Goal: Task Accomplishment & Management: Manage account settings

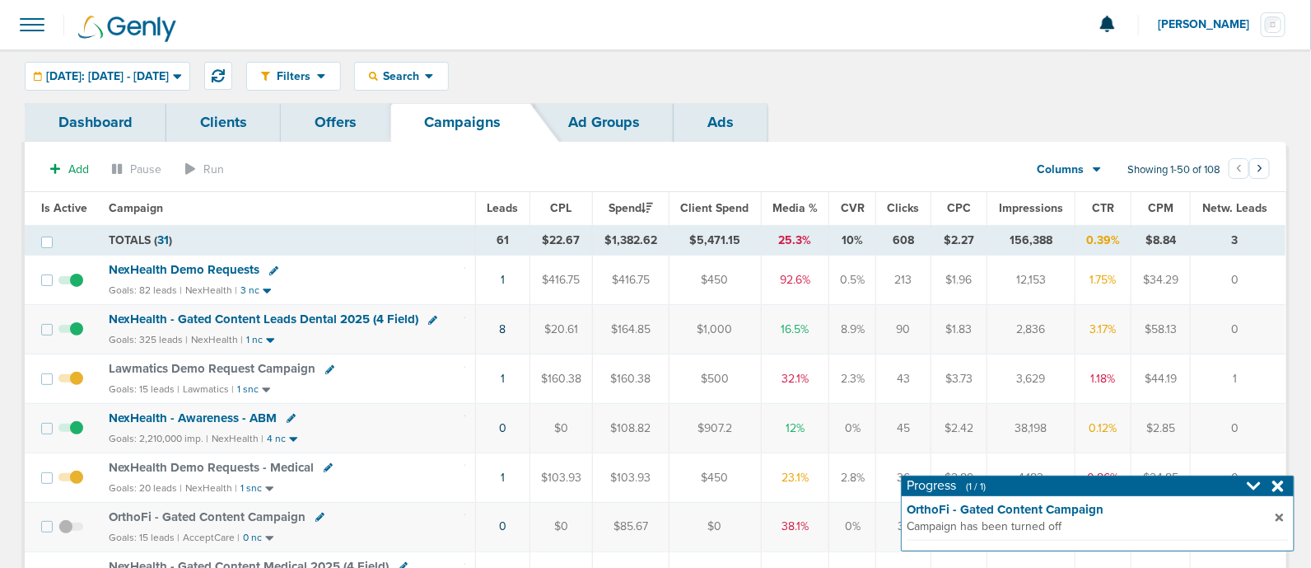
click at [1282, 486] on icon at bounding box center [1279, 486] width 12 height 16
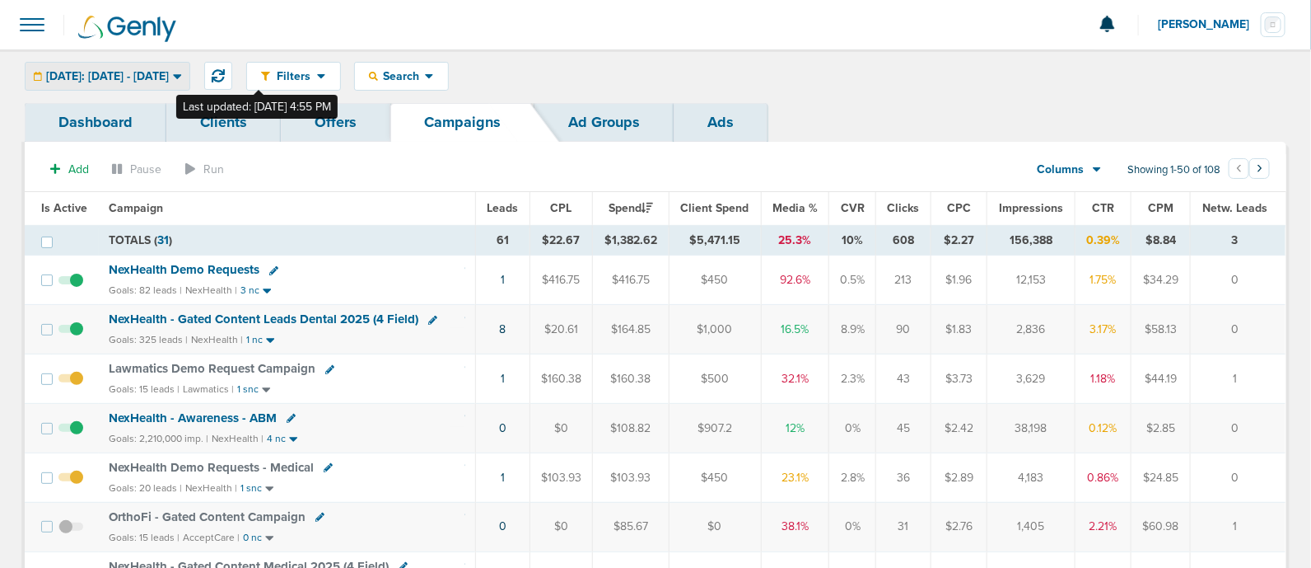
click at [169, 78] on span "[DATE]: [DATE] - [DATE]" at bounding box center [107, 77] width 123 height 12
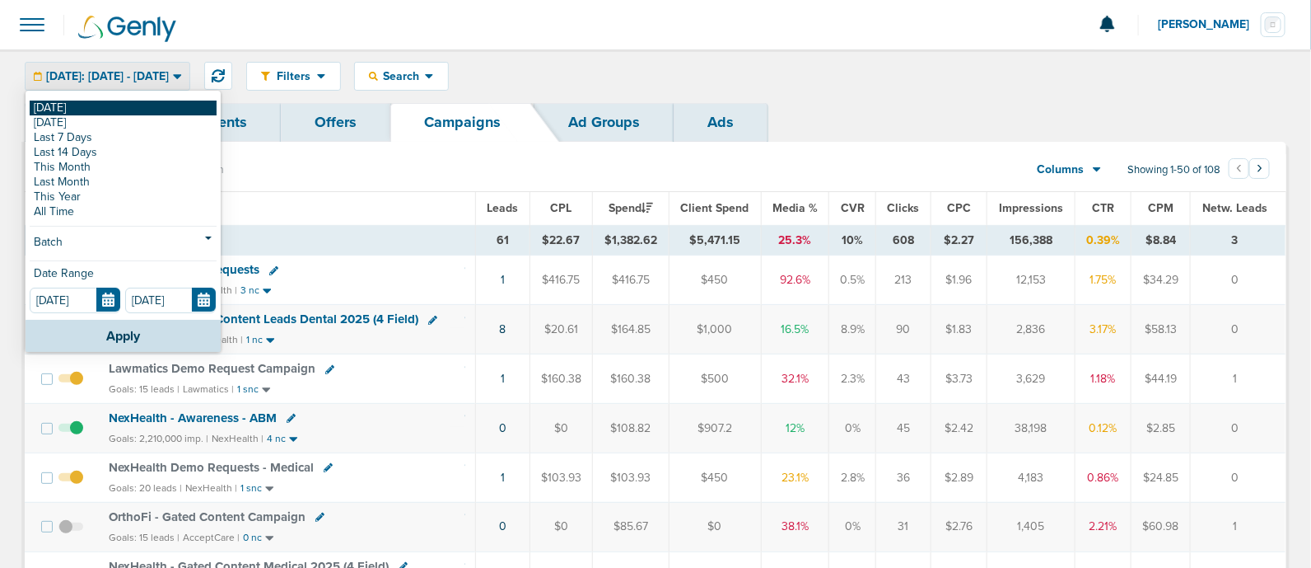
click at [61, 104] on link "[DATE]" at bounding box center [123, 107] width 187 height 15
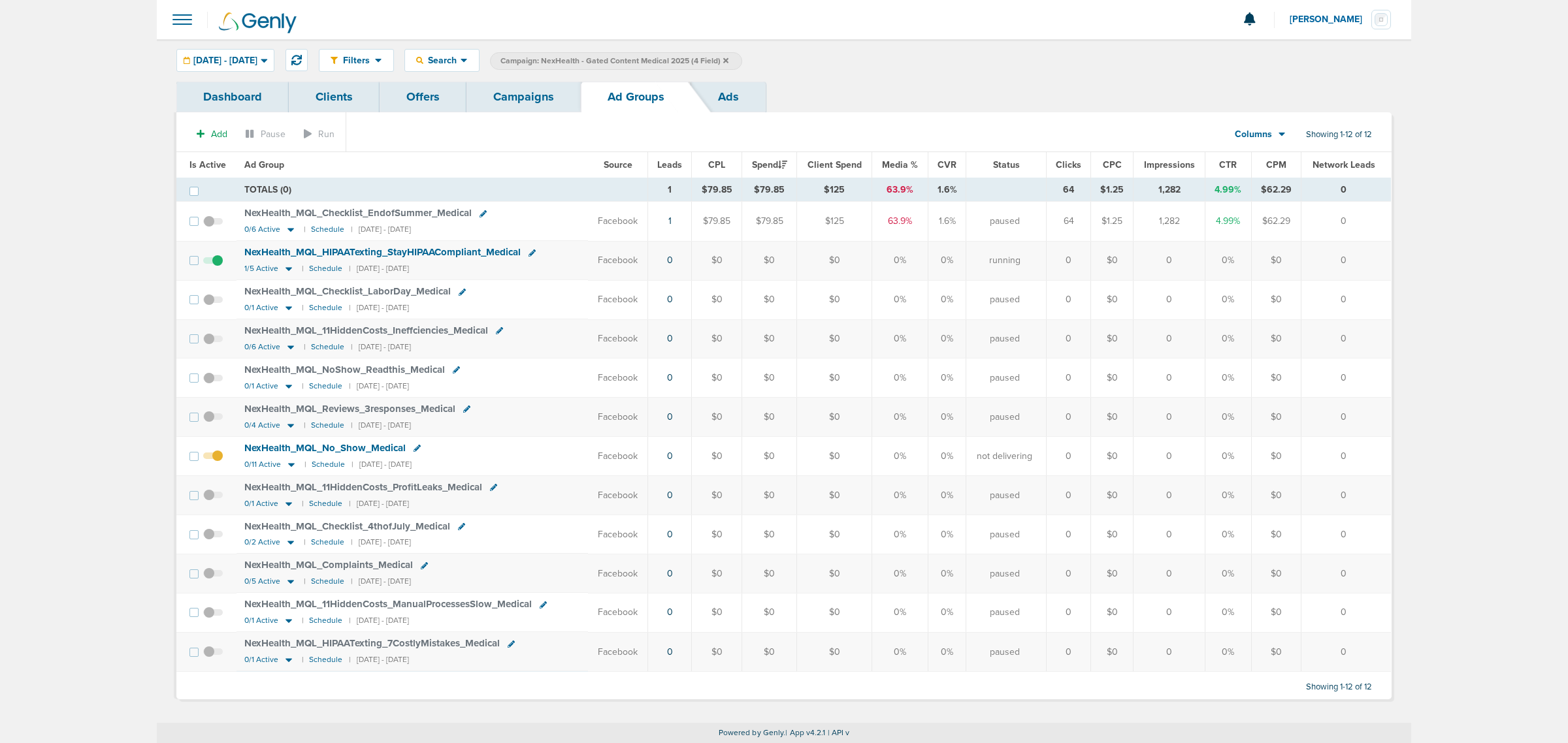
click at [728, 59] on icon at bounding box center [726, 61] width 6 height 8
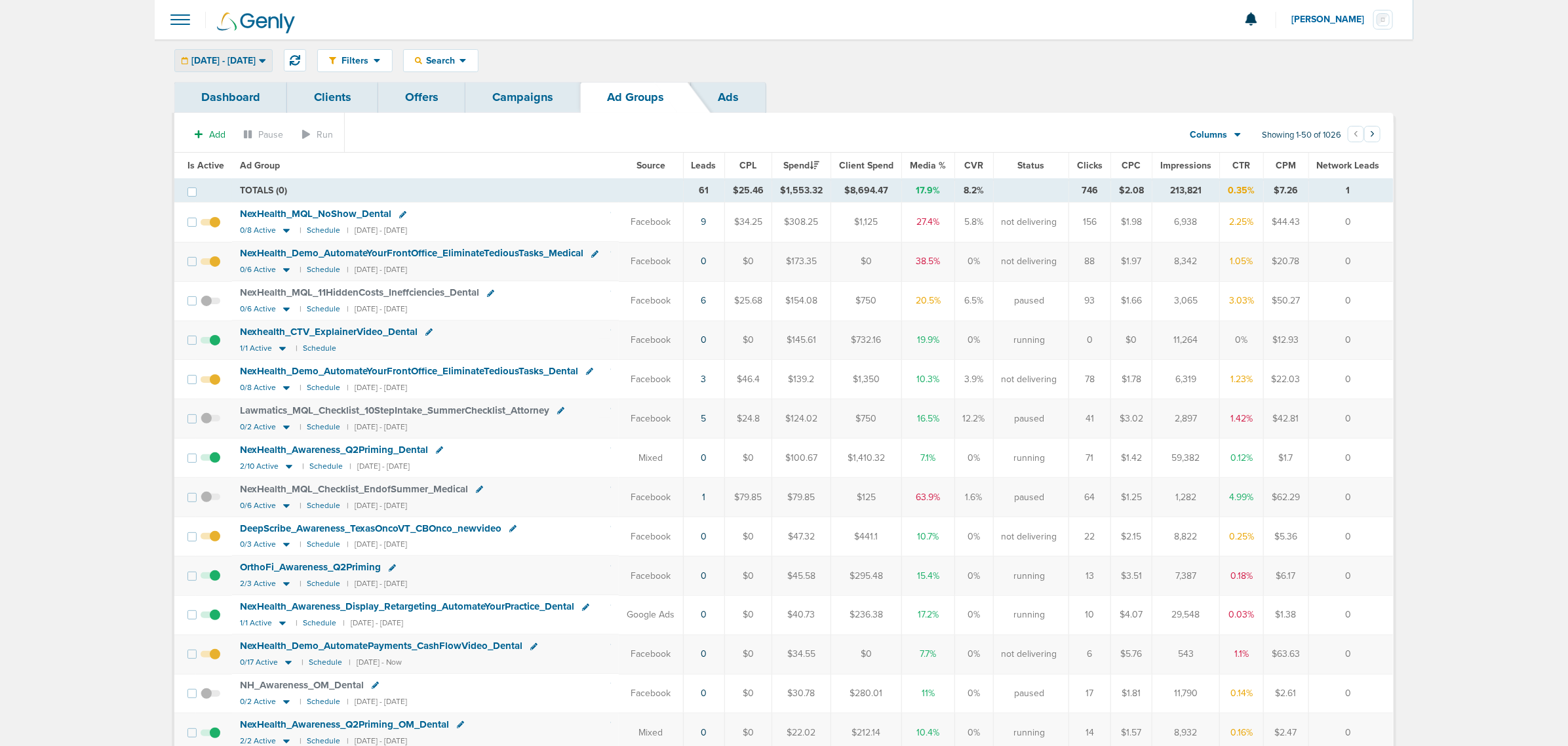
click at [266, 63] on icon at bounding box center [262, 61] width 7 height 11
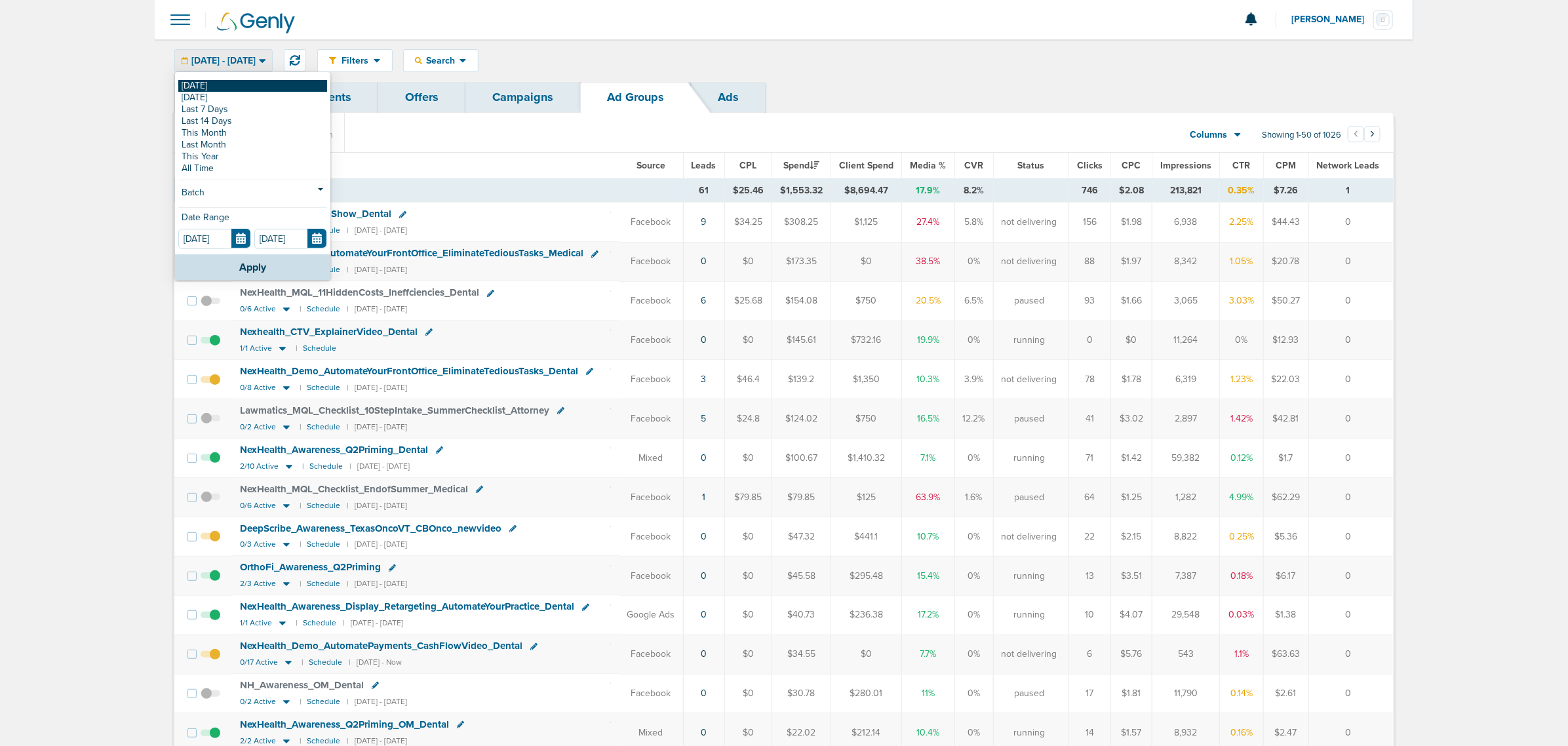
click at [237, 82] on link "[DATE]" at bounding box center [252, 85] width 149 height 12
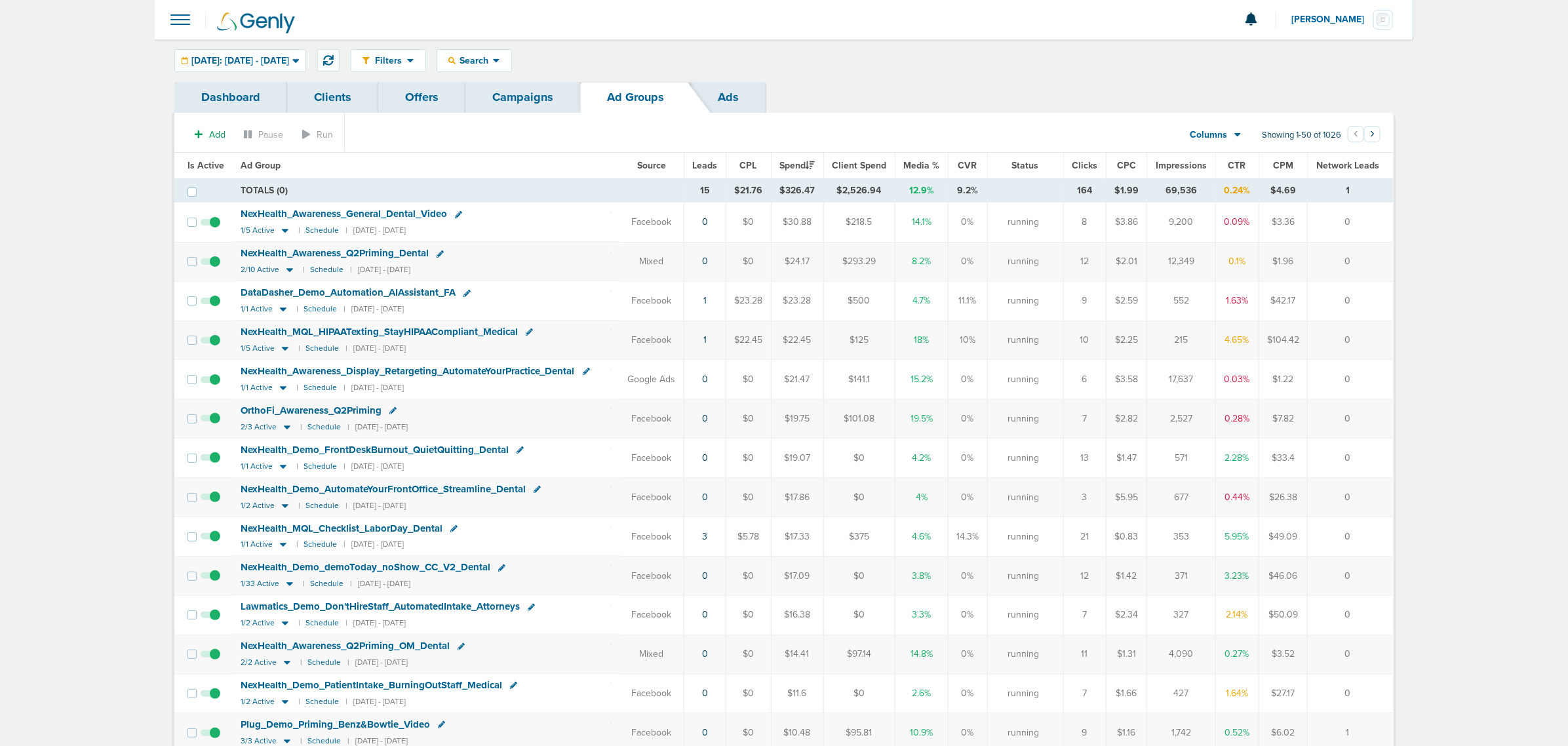
click at [522, 99] on link "Campaigns" at bounding box center [523, 97] width 115 height 31
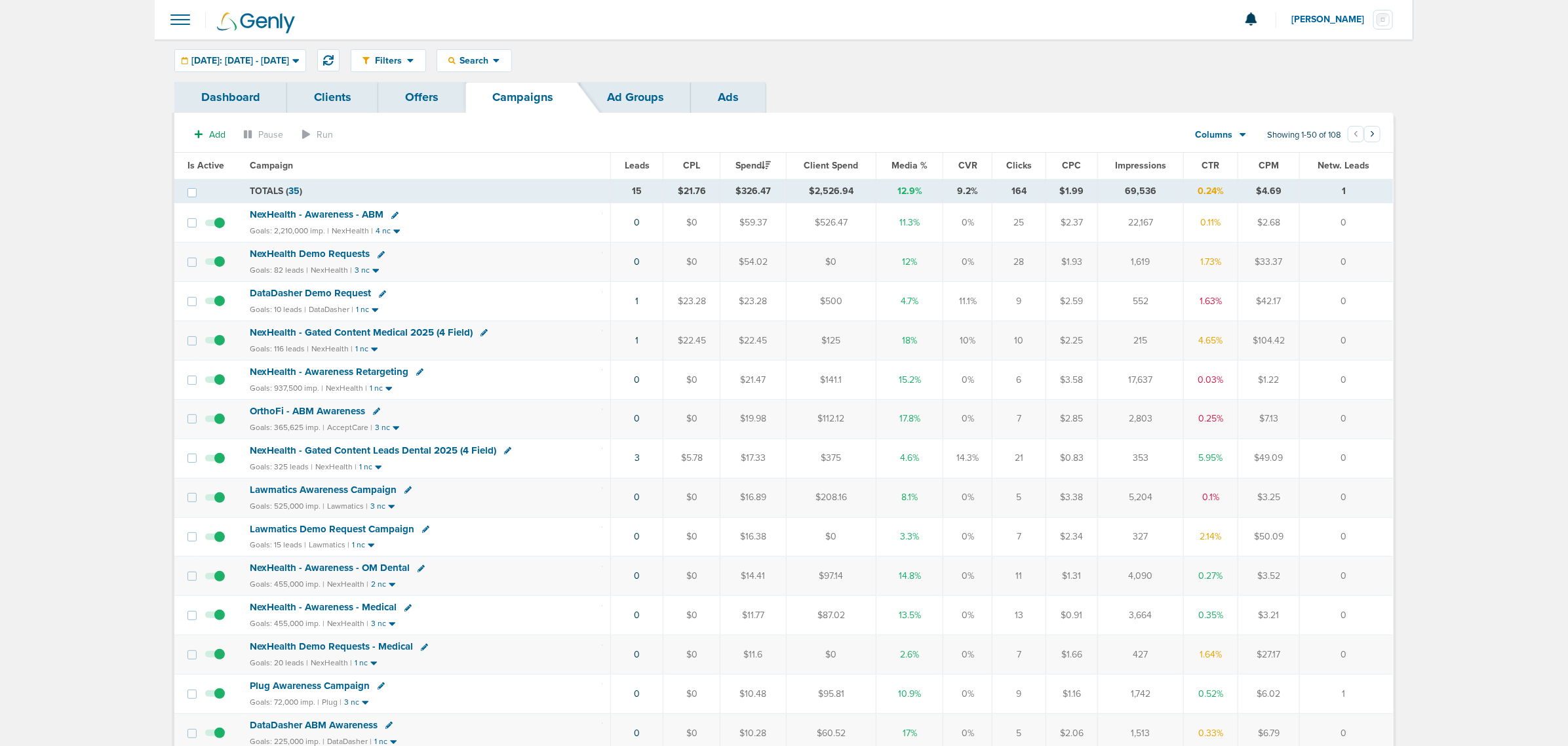
click at [290, 254] on span "NexHealth Demo Requests" at bounding box center [310, 253] width 120 height 12
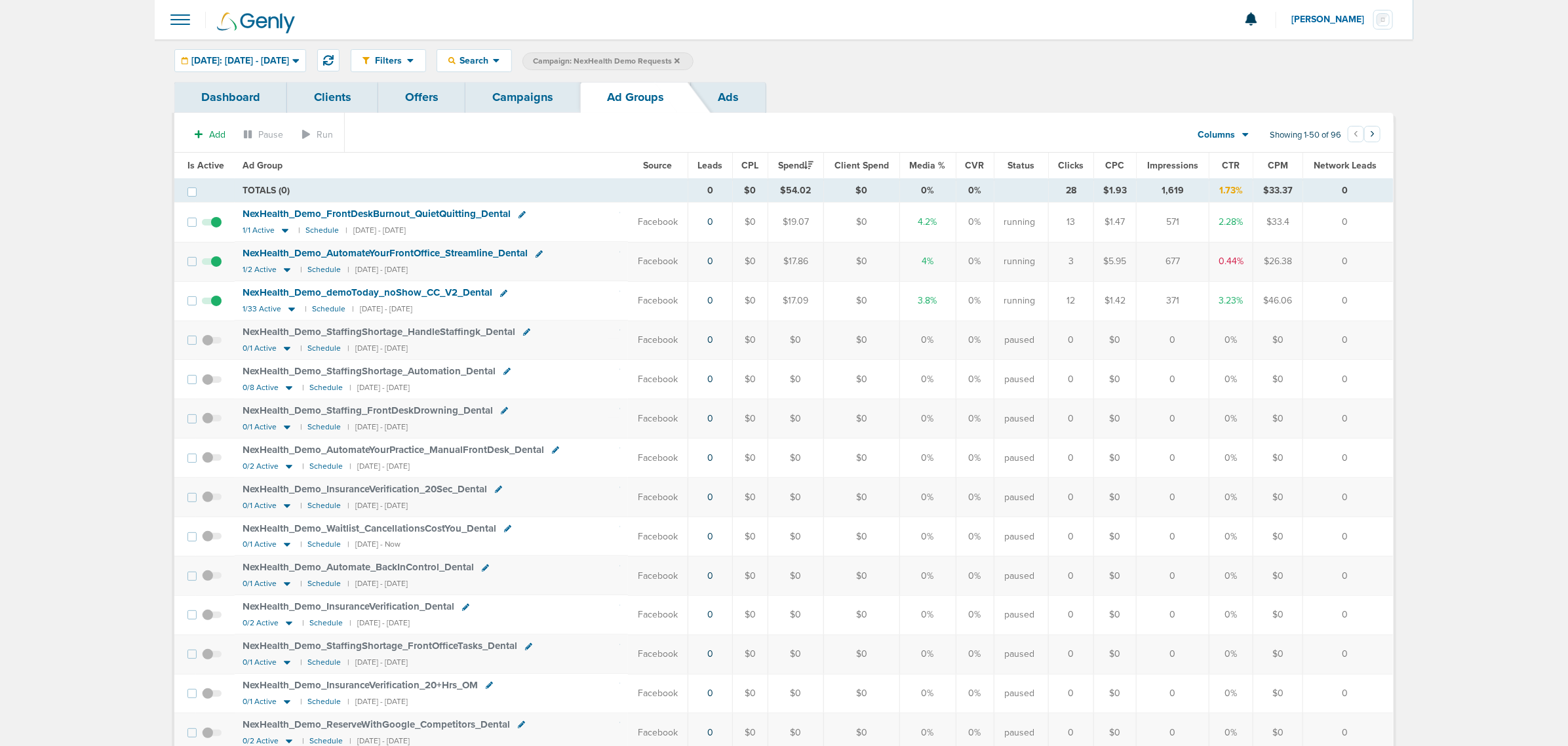
click at [220, 268] on span at bounding box center [212, 268] width 20 height 0
click at [212, 264] on input "checkbox" at bounding box center [212, 264] width 0 height 0
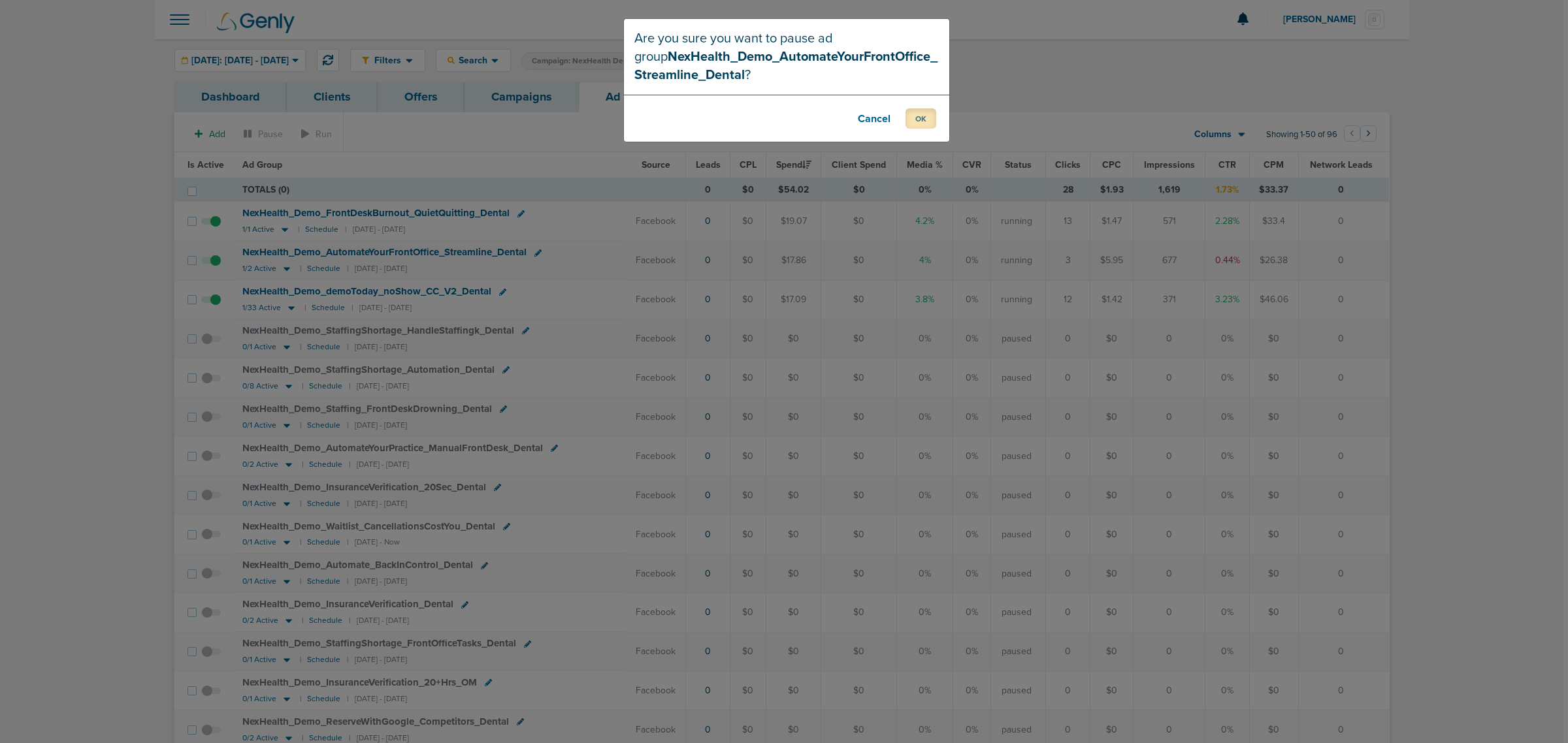
click at [922, 123] on button "OK" at bounding box center [921, 119] width 31 height 21
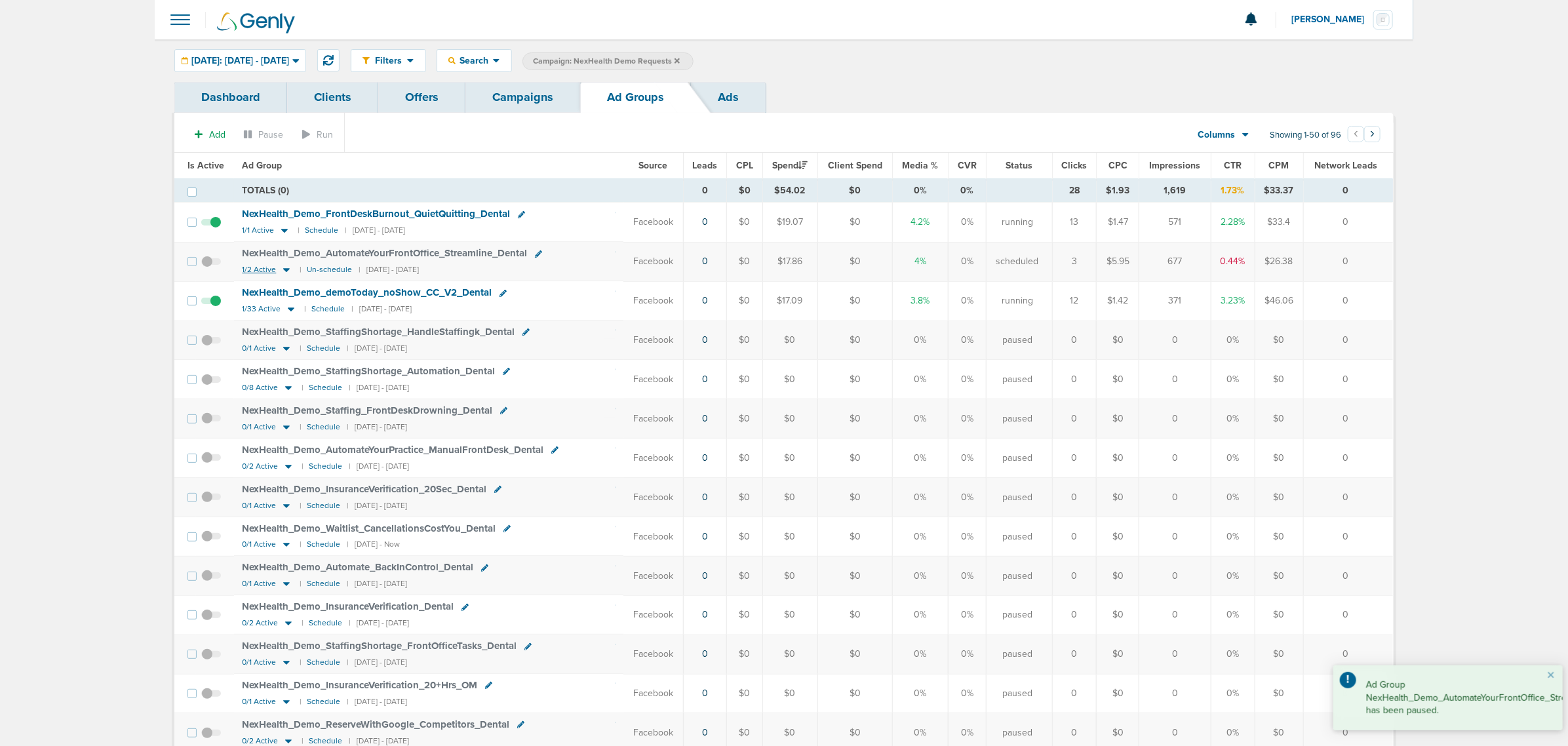
click at [283, 269] on icon at bounding box center [287, 270] width 13 height 11
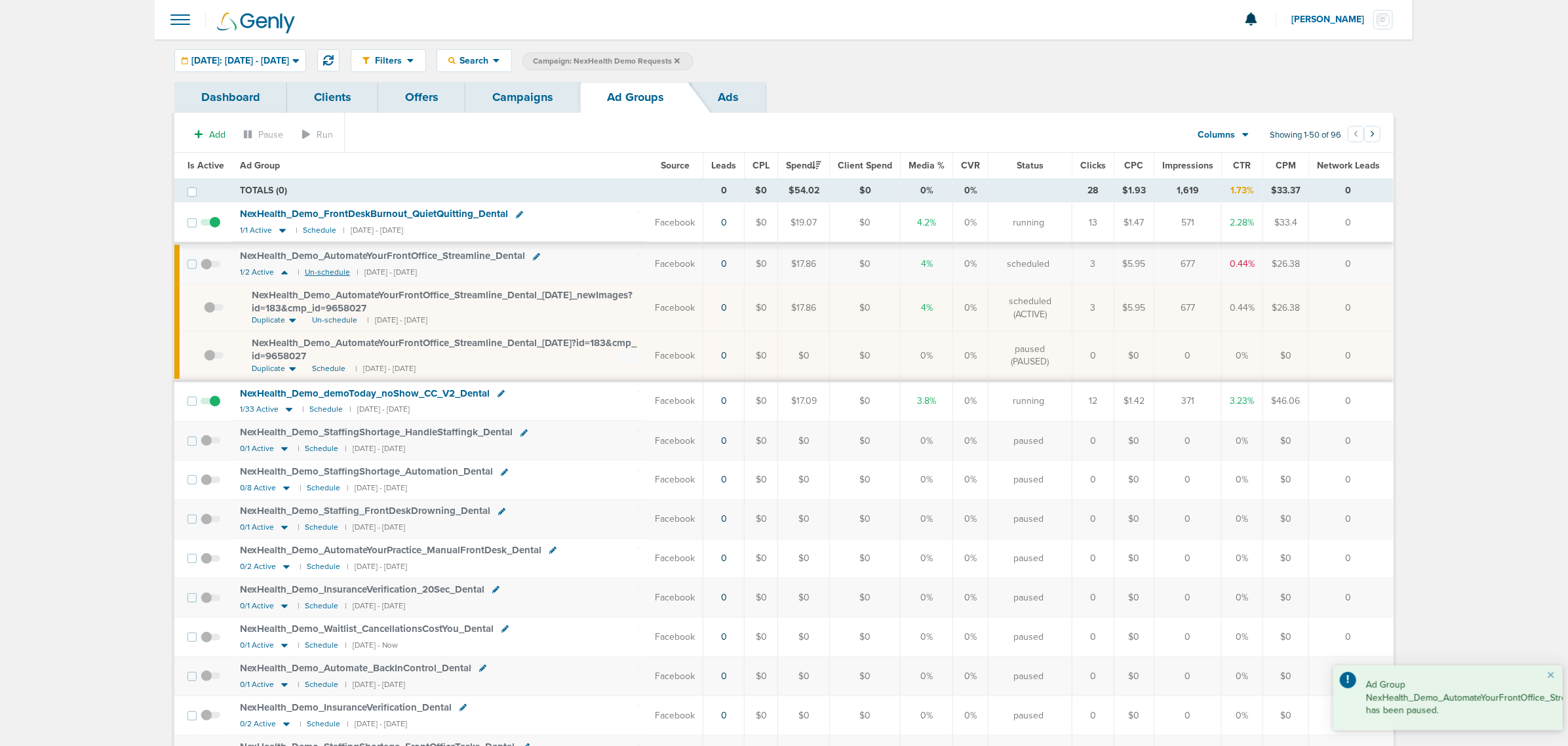
click at [316, 273] on small "Un-schedule" at bounding box center [327, 272] width 45 height 10
